Goal: Information Seeking & Learning: Learn about a topic

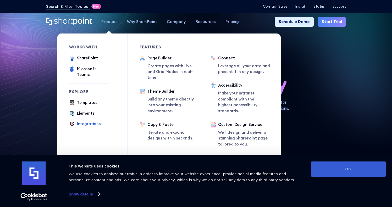
click at [94, 121] on div "Integrations" at bounding box center [89, 124] width 24 height 6
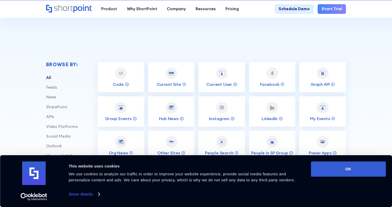
scroll to position [182, 0]
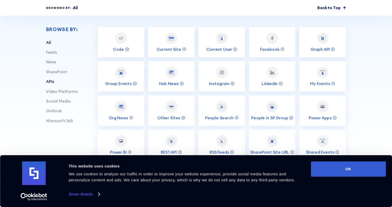
click at [46, 84] on link "APIs" at bounding box center [50, 81] width 8 height 5
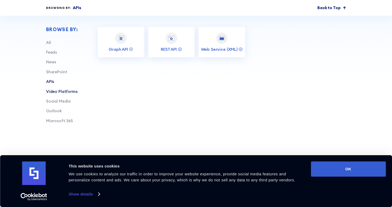
click at [52, 92] on link "Video Platforms" at bounding box center [62, 91] width 32 height 5
click at [55, 101] on div "Social Media" at bounding box center [62, 101] width 32 height 6
click at [57, 113] on link "Outlook" at bounding box center [54, 110] width 16 height 5
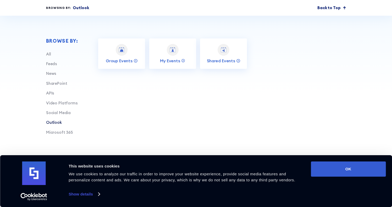
scroll to position [154, 0]
